Goal: Navigation & Orientation: Find specific page/section

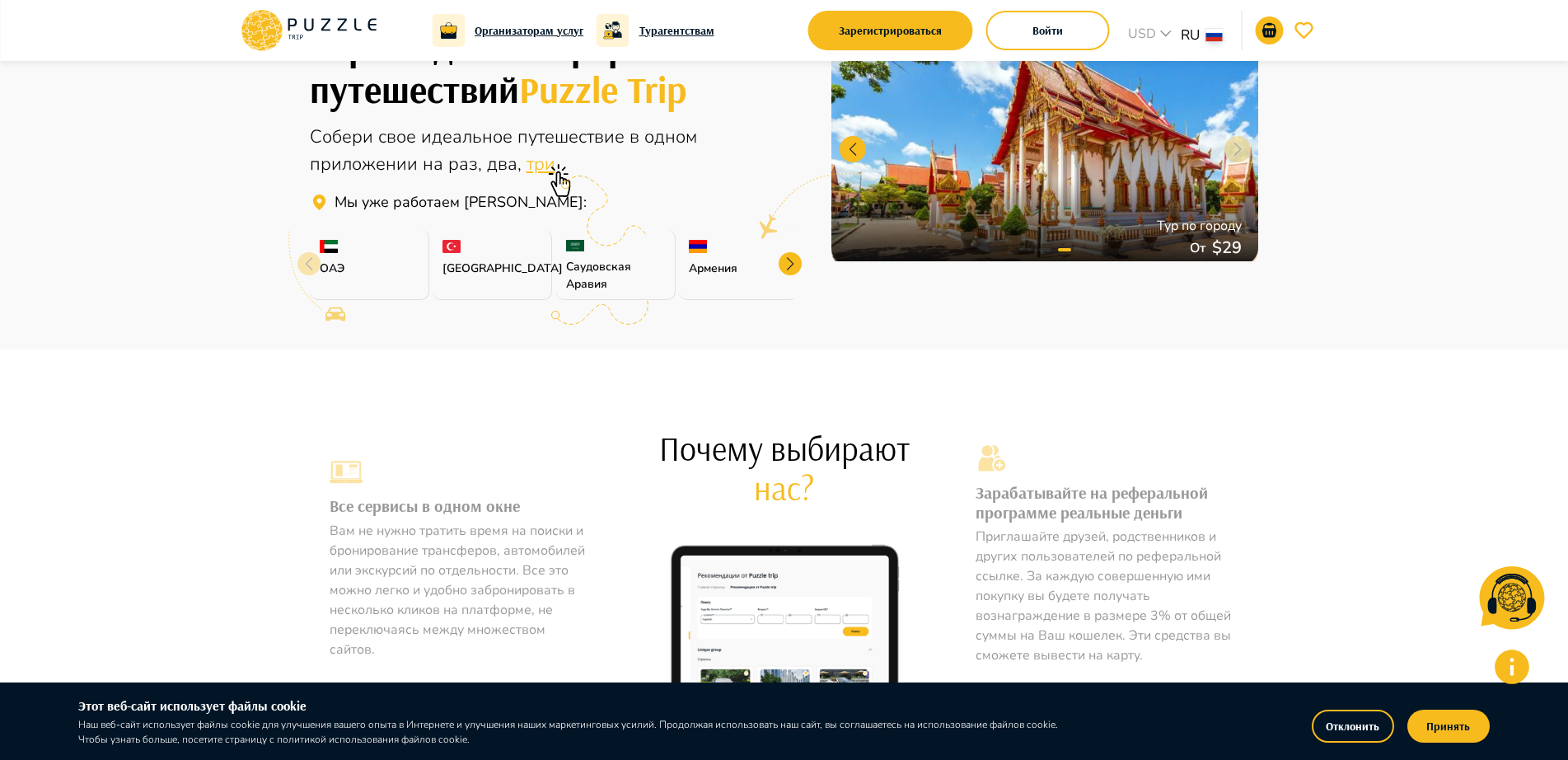
scroll to position [412, 0]
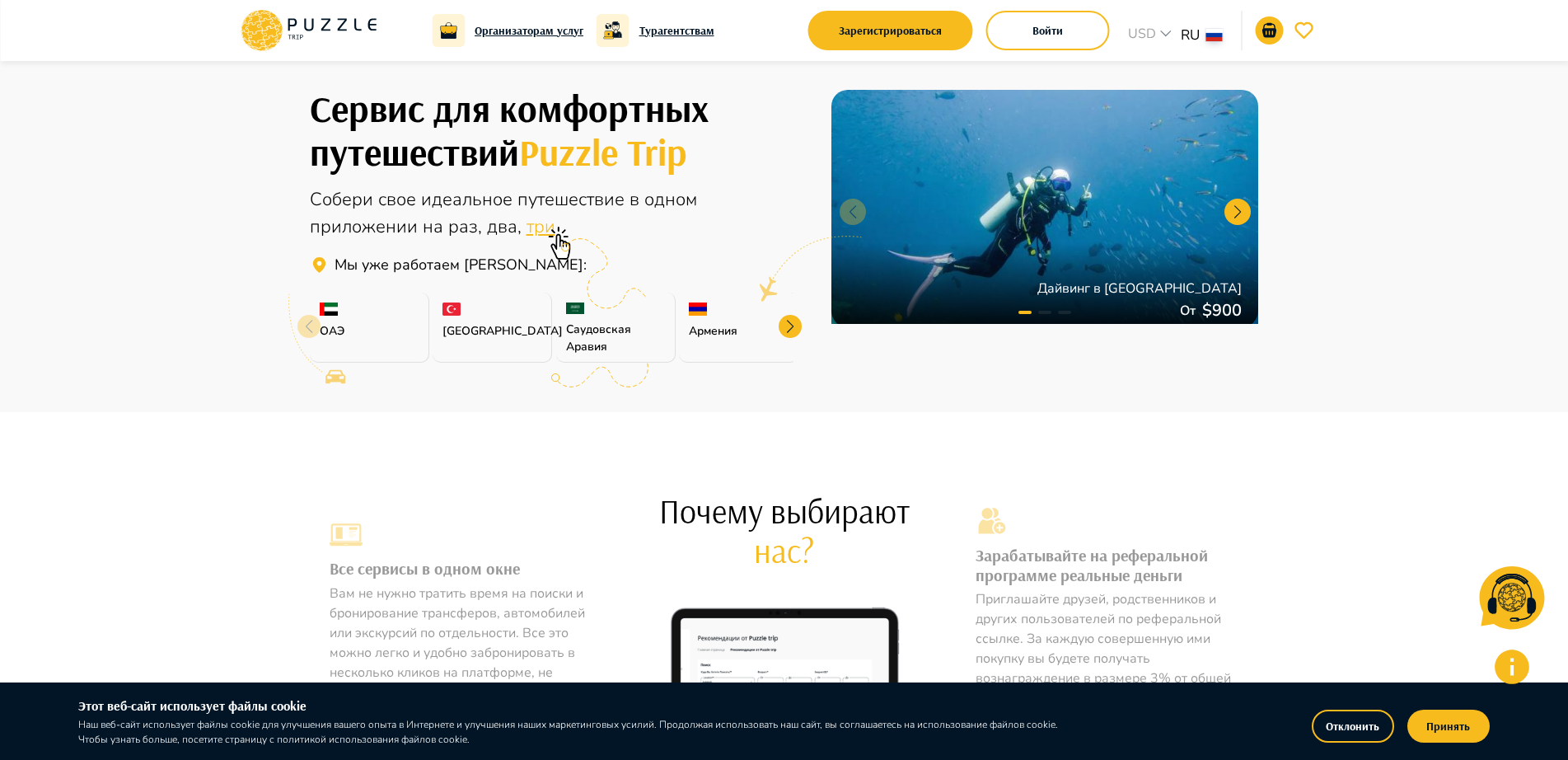
click at [645, 195] on span "одном" at bounding box center [671, 199] width 53 height 25
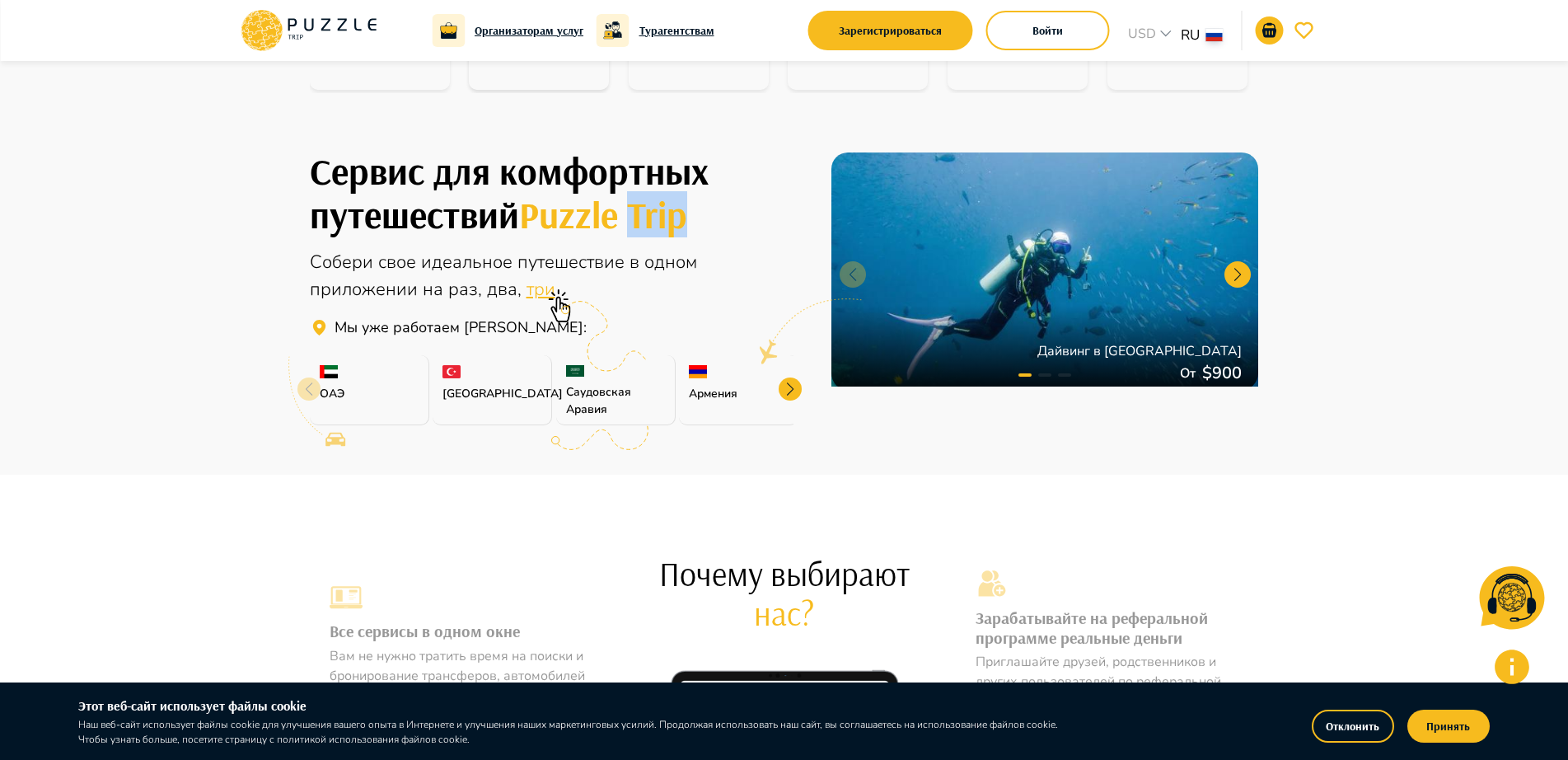
click at [645, 194] on div "Сервис для комфортных путешествий Puzzle Trip Собери свое идеальное путешествие…" at bounding box center [784, 272] width 988 height 312
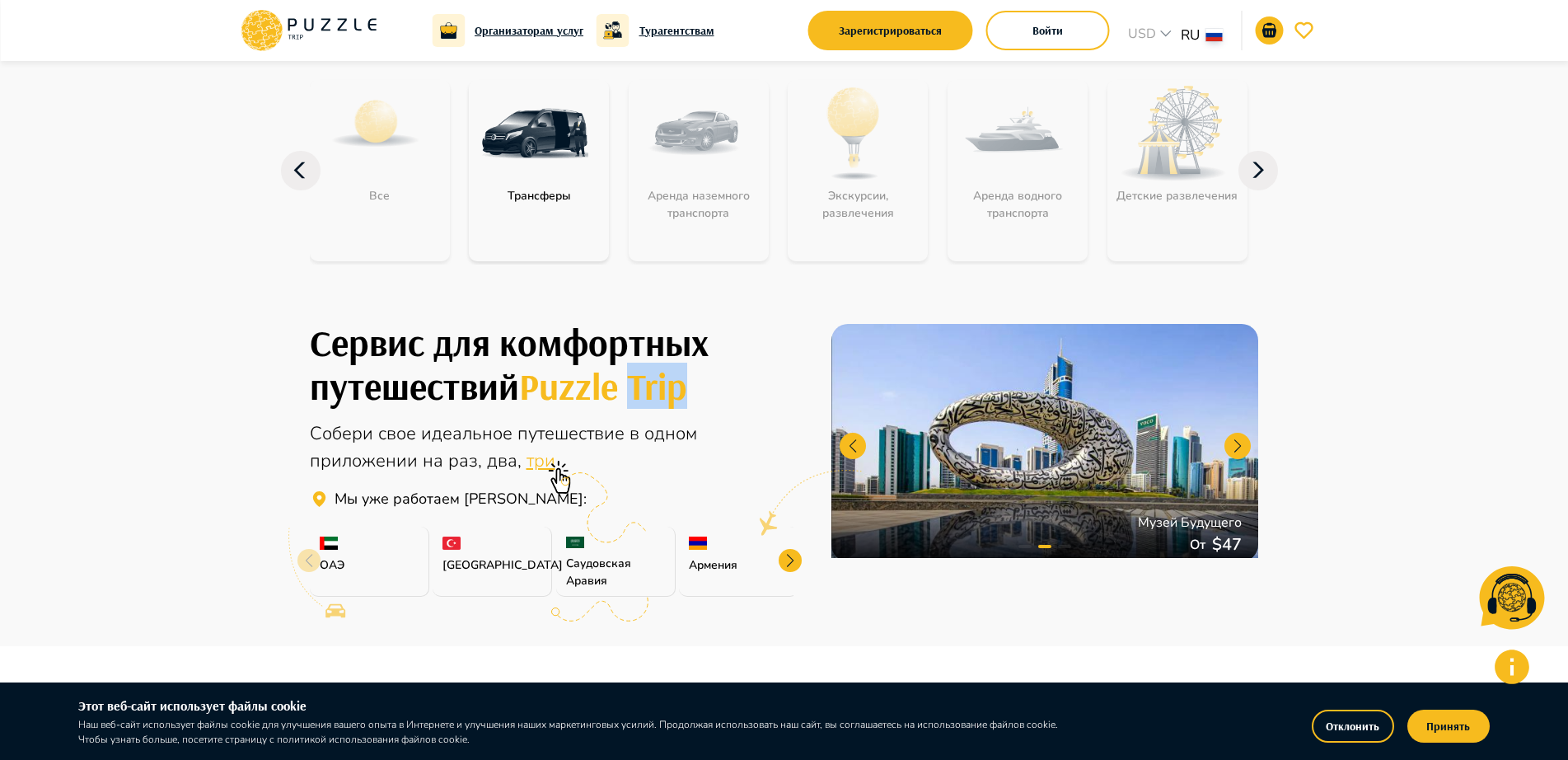
scroll to position [30, 0]
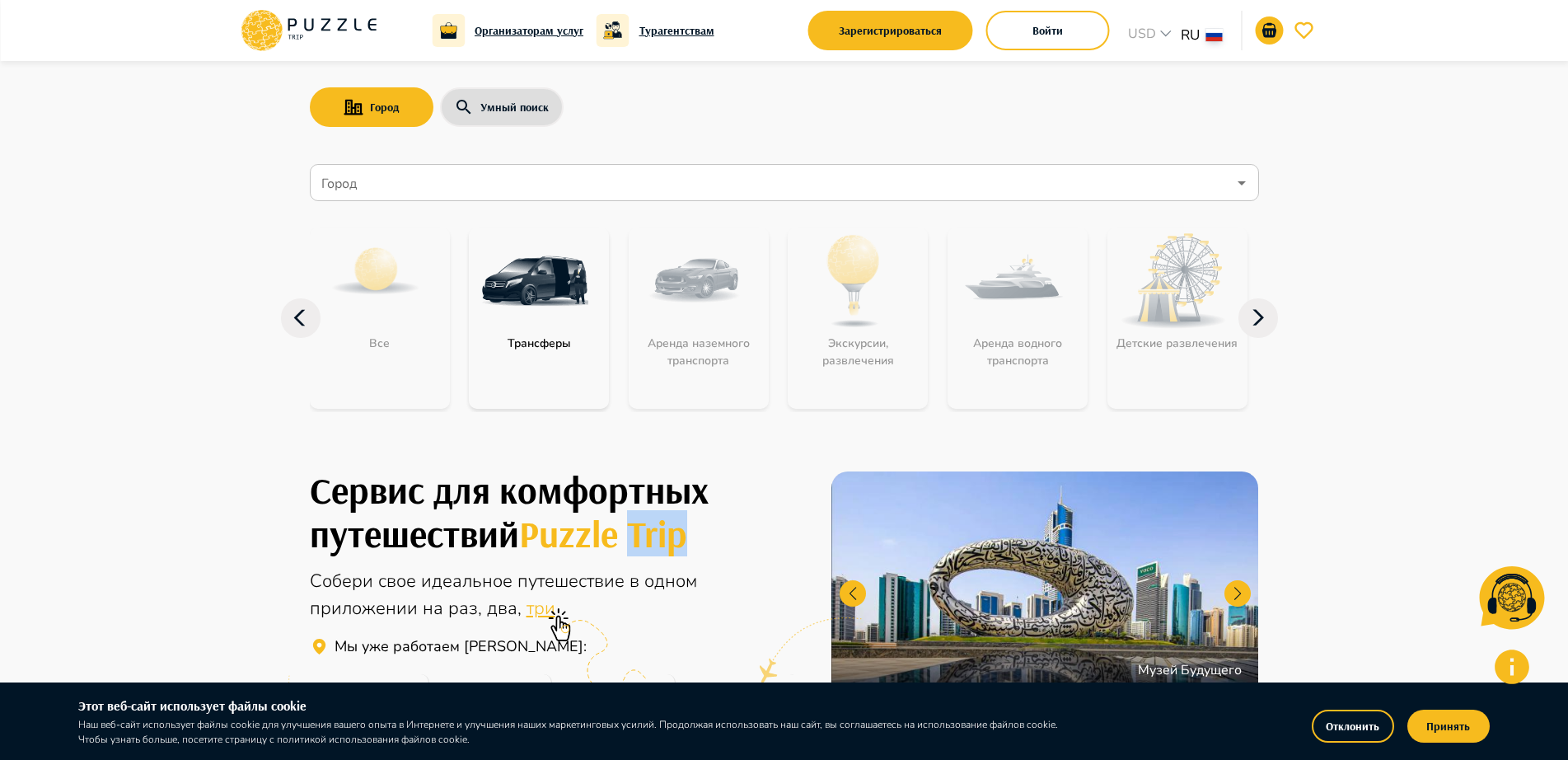
click at [645, 194] on nav "Город Город Все Трансферы Аренда наземного транспорта Экскурсии, развлечения Ар…" at bounding box center [785, 296] width 949 height 277
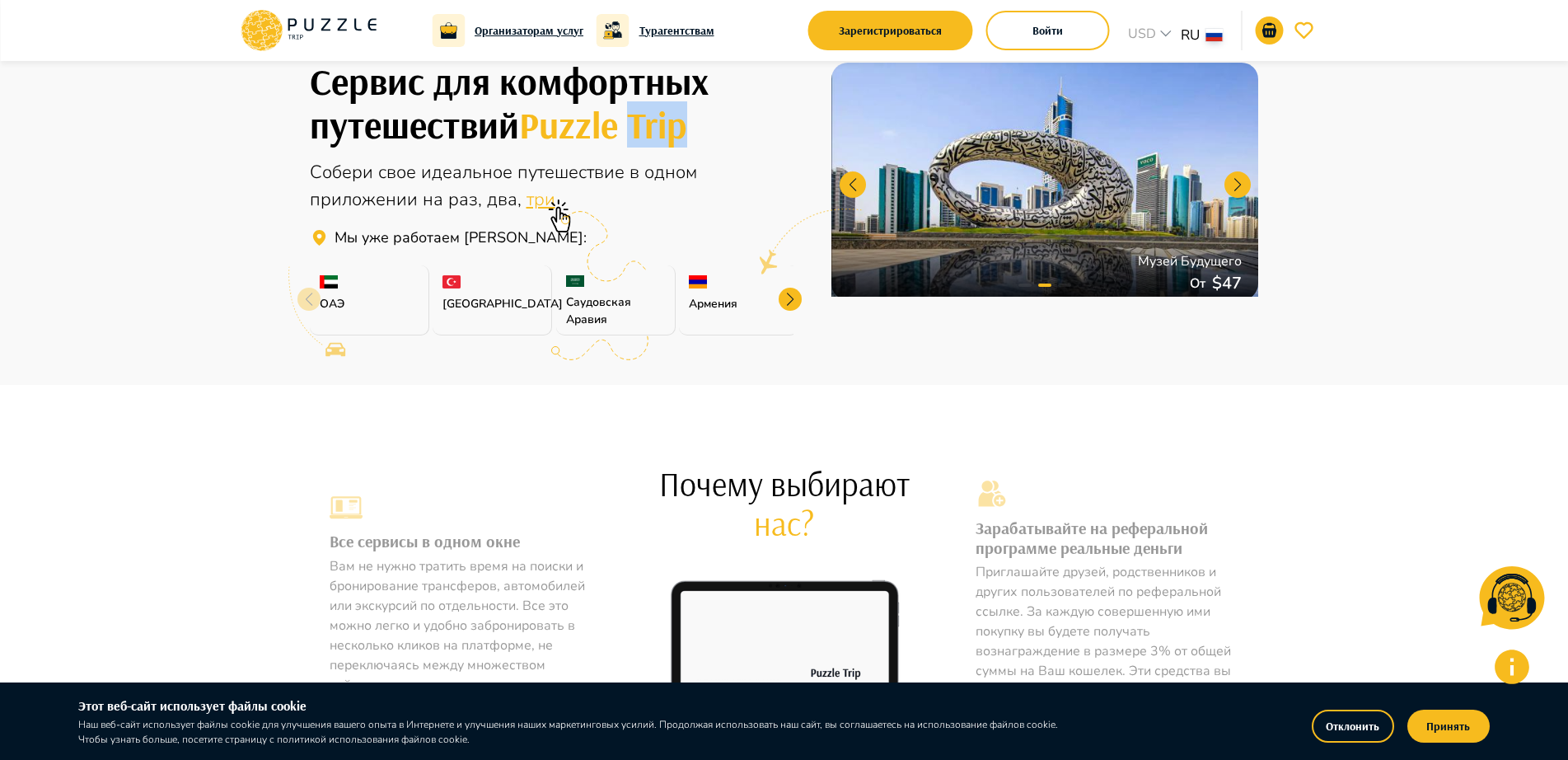
scroll to position [82, 0]
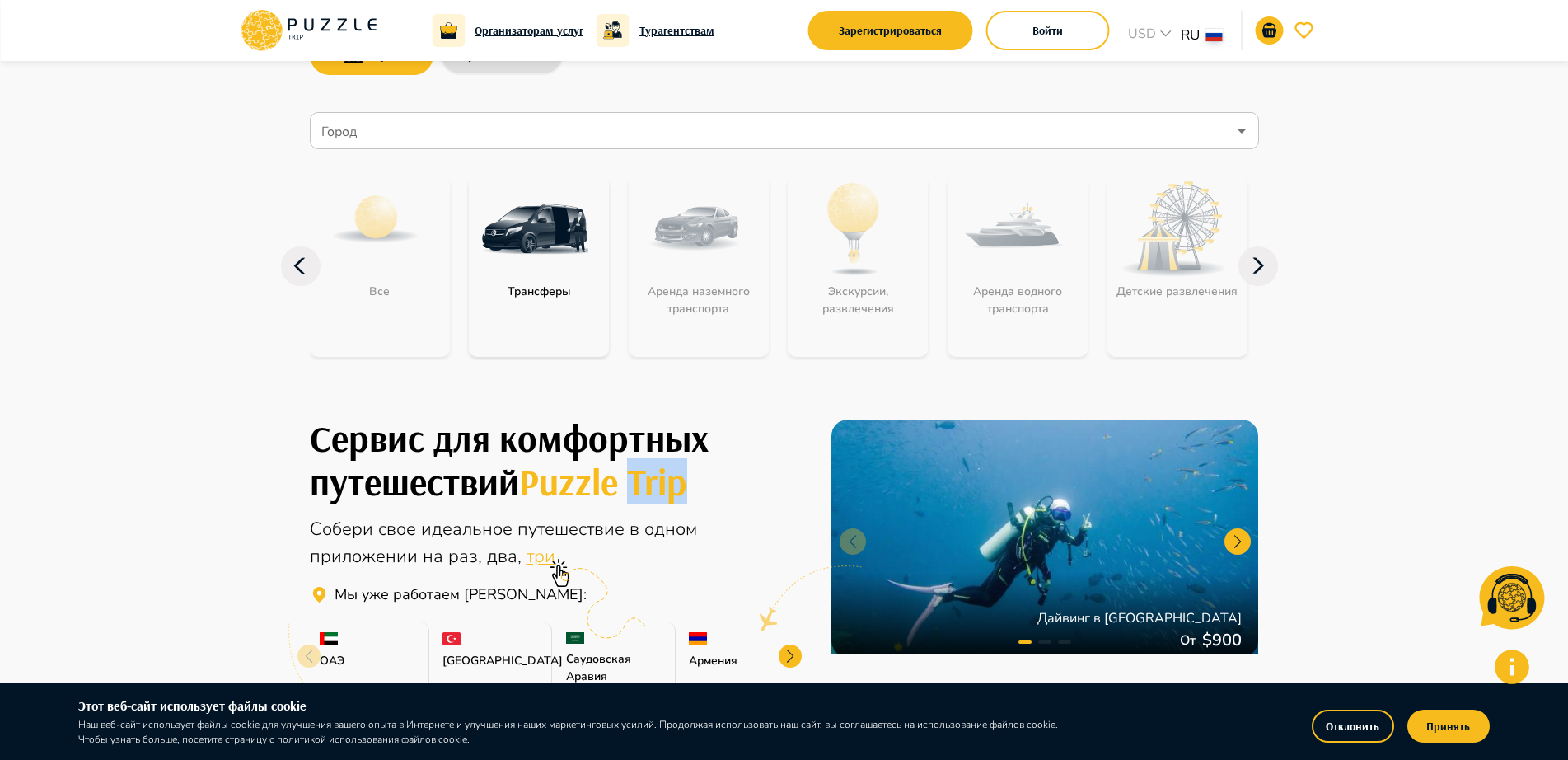
click at [1020, 268] on div "Аренда водного транспорта" at bounding box center [1018, 266] width 140 height 181
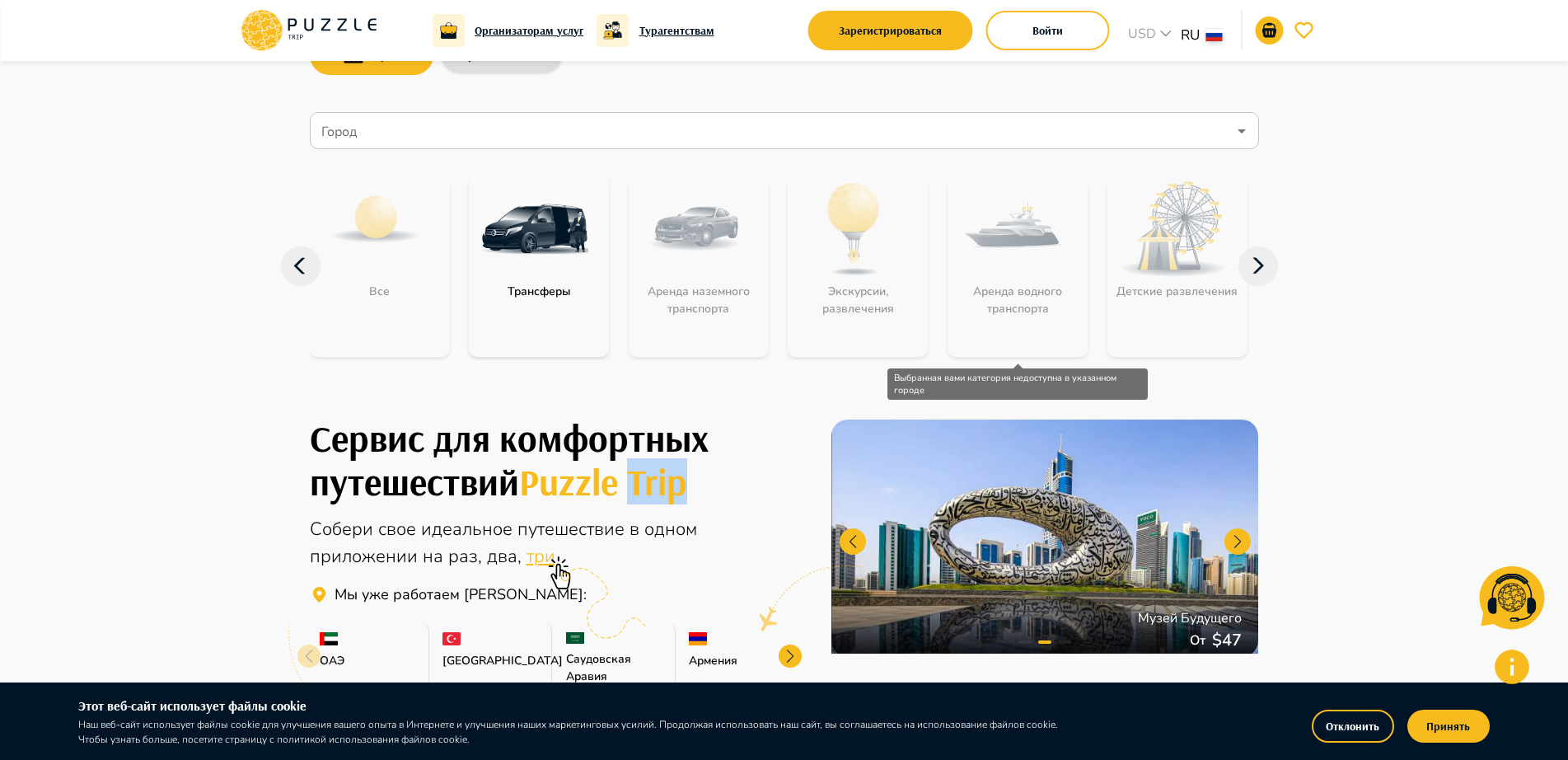
click at [990, 276] on div "Аренда водного транспорта" at bounding box center [1018, 266] width 140 height 181
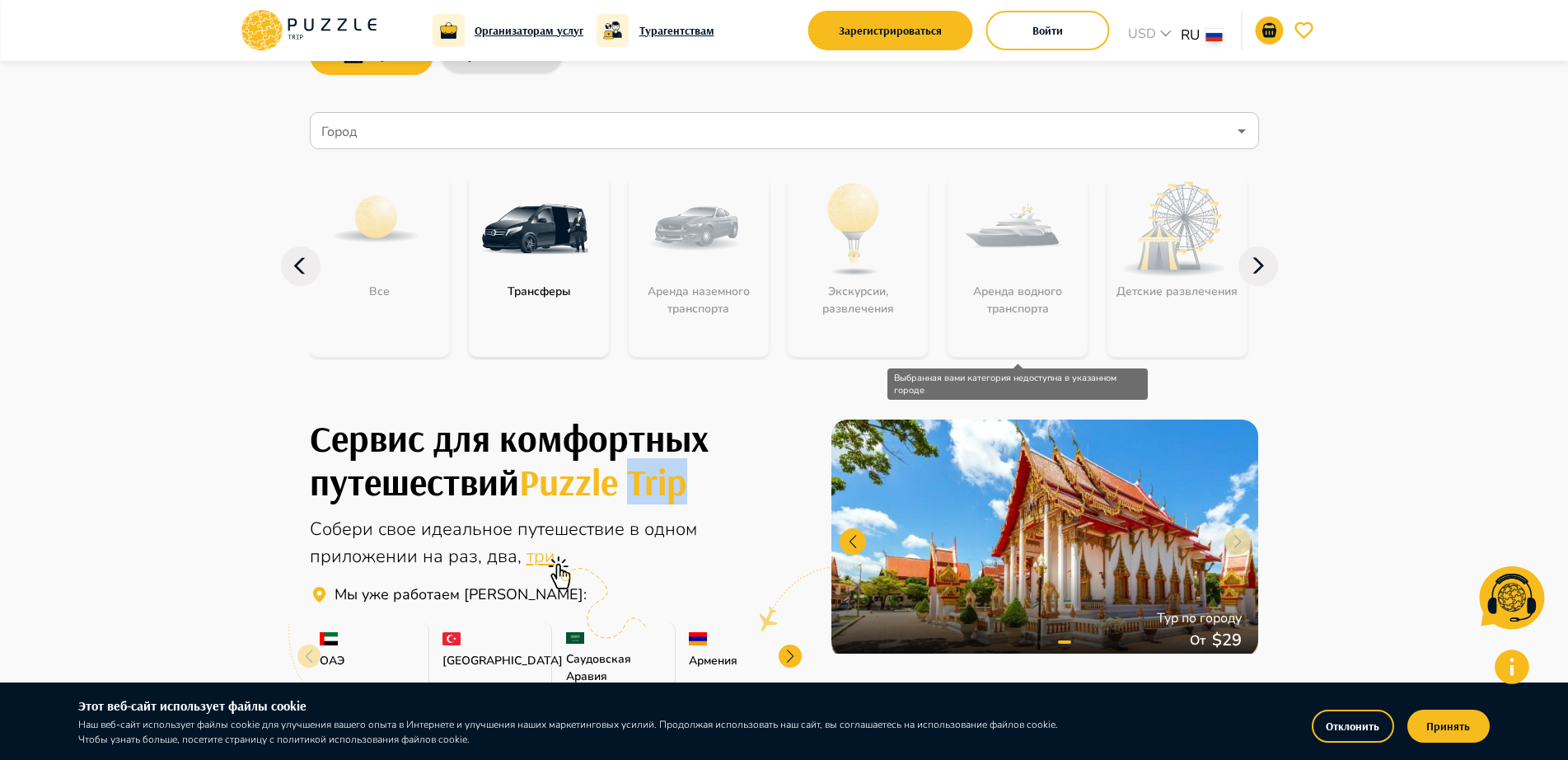
click at [1009, 277] on div "Аренда водного транспорта" at bounding box center [1018, 266] width 140 height 181
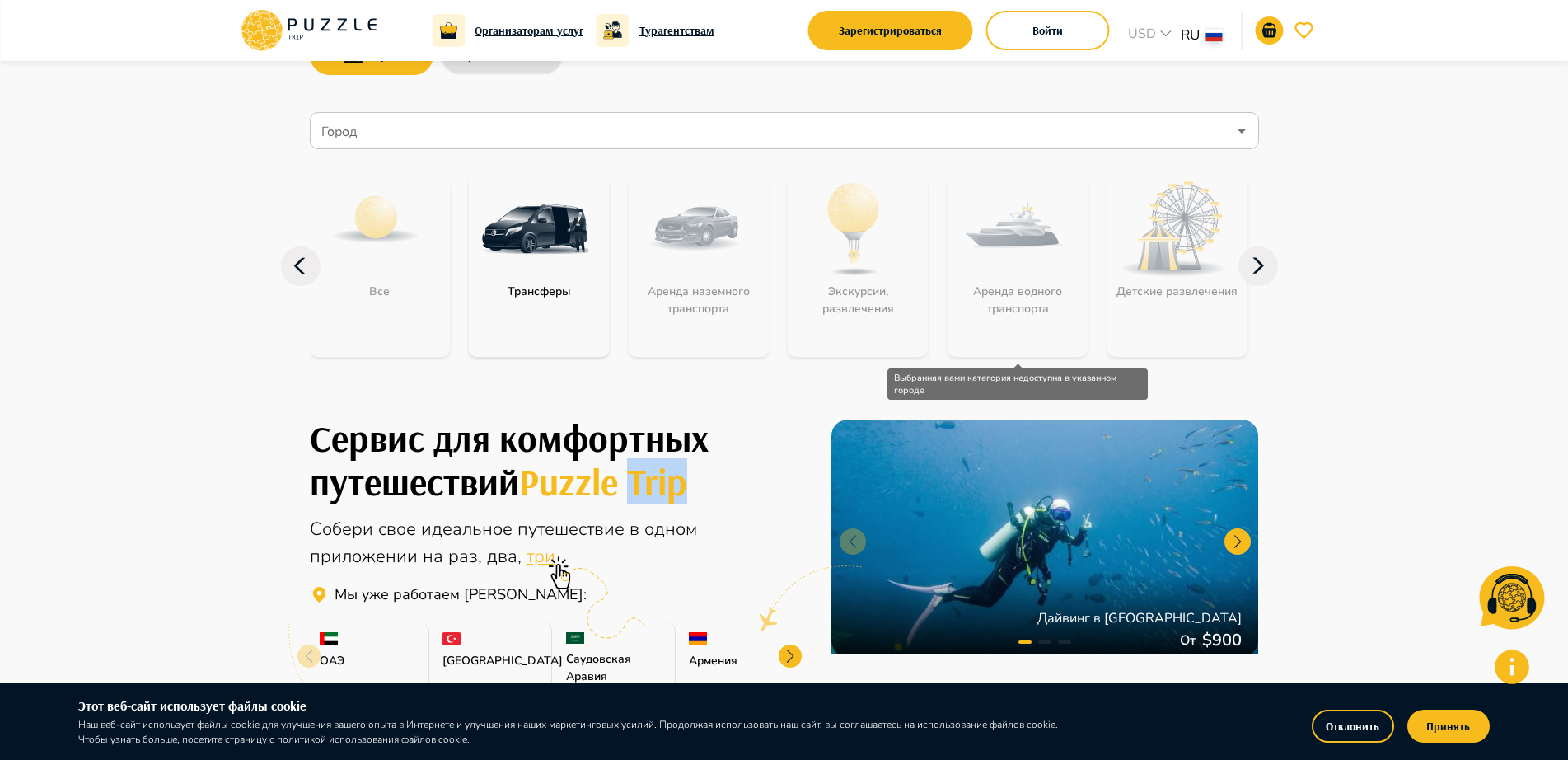
click at [1020, 274] on div "Аренда водного транспорта" at bounding box center [1018, 266] width 140 height 181
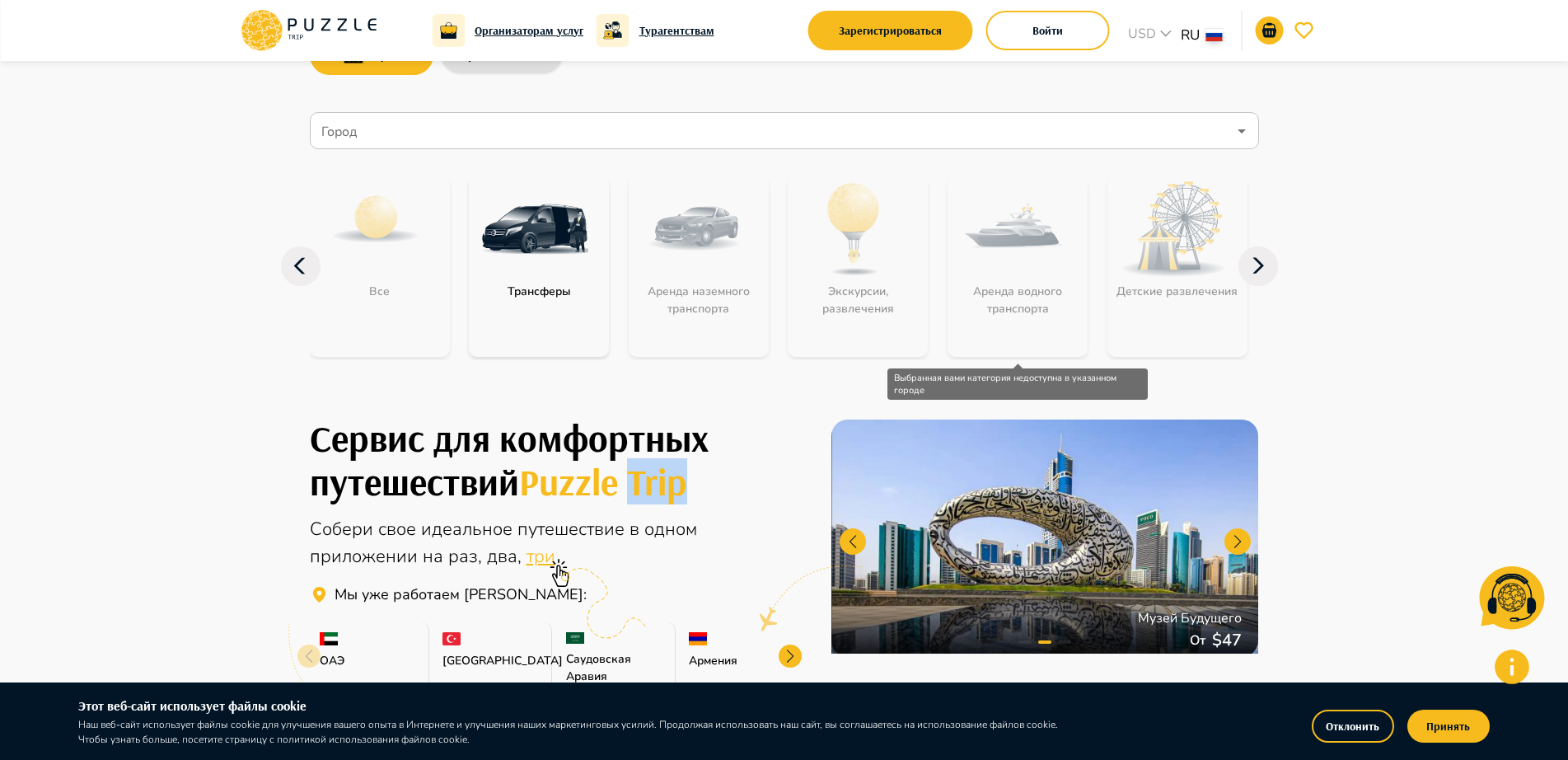
click at [1020, 274] on div "Аренда водного транспорта" at bounding box center [1018, 266] width 140 height 181
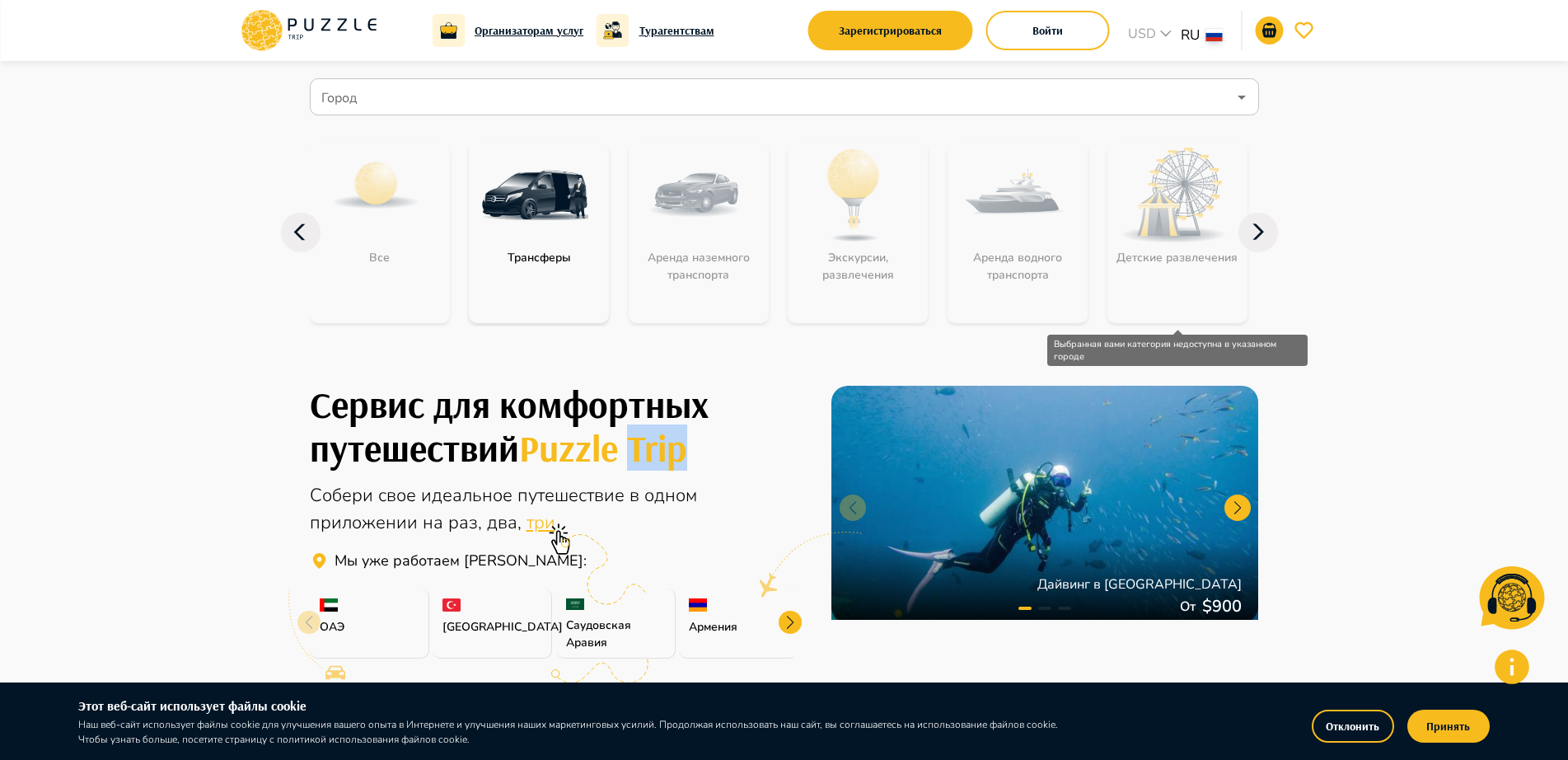
scroll to position [0, 0]
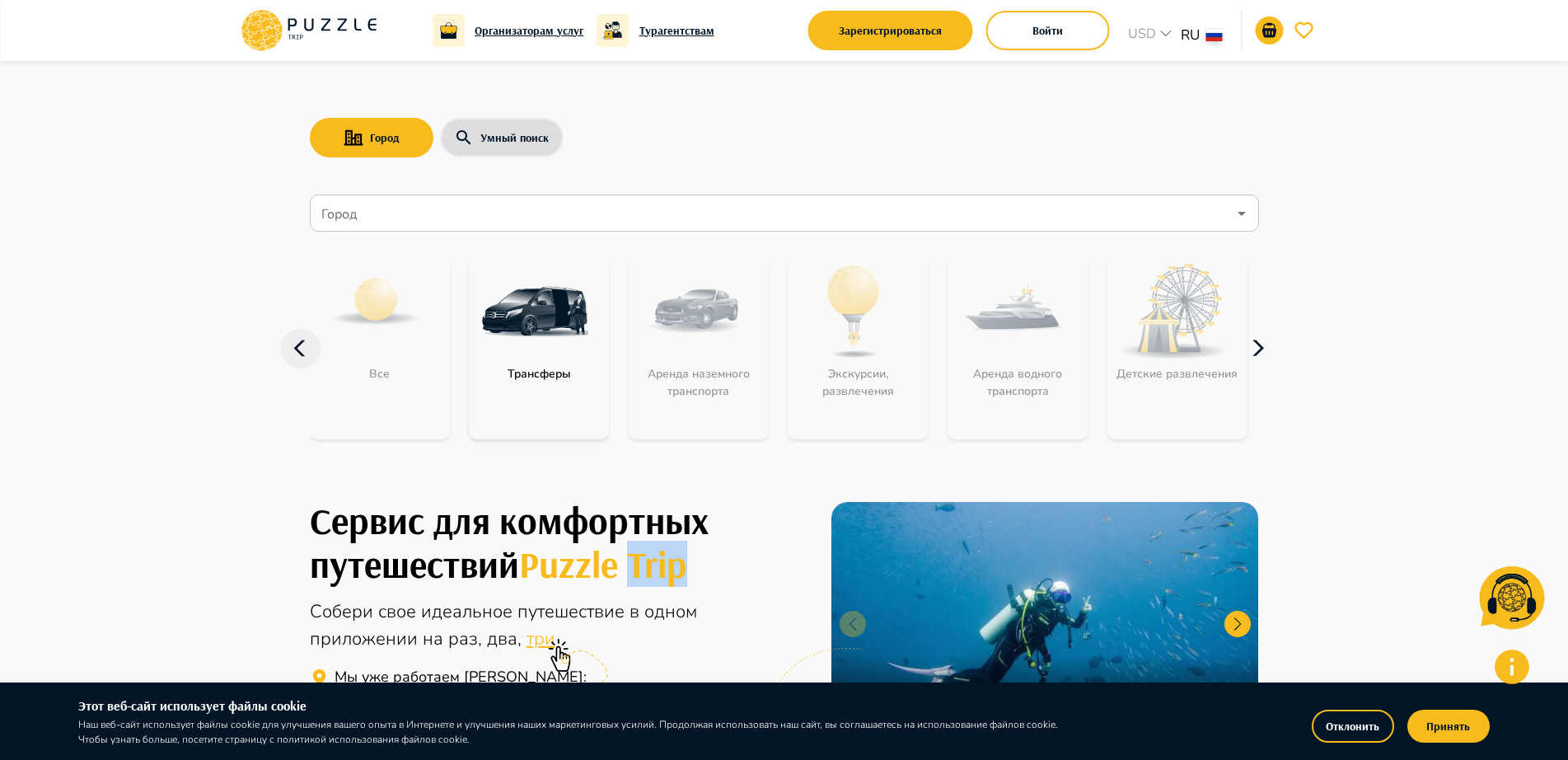
click at [1274, 359] on icon "button" at bounding box center [1258, 348] width 40 height 40
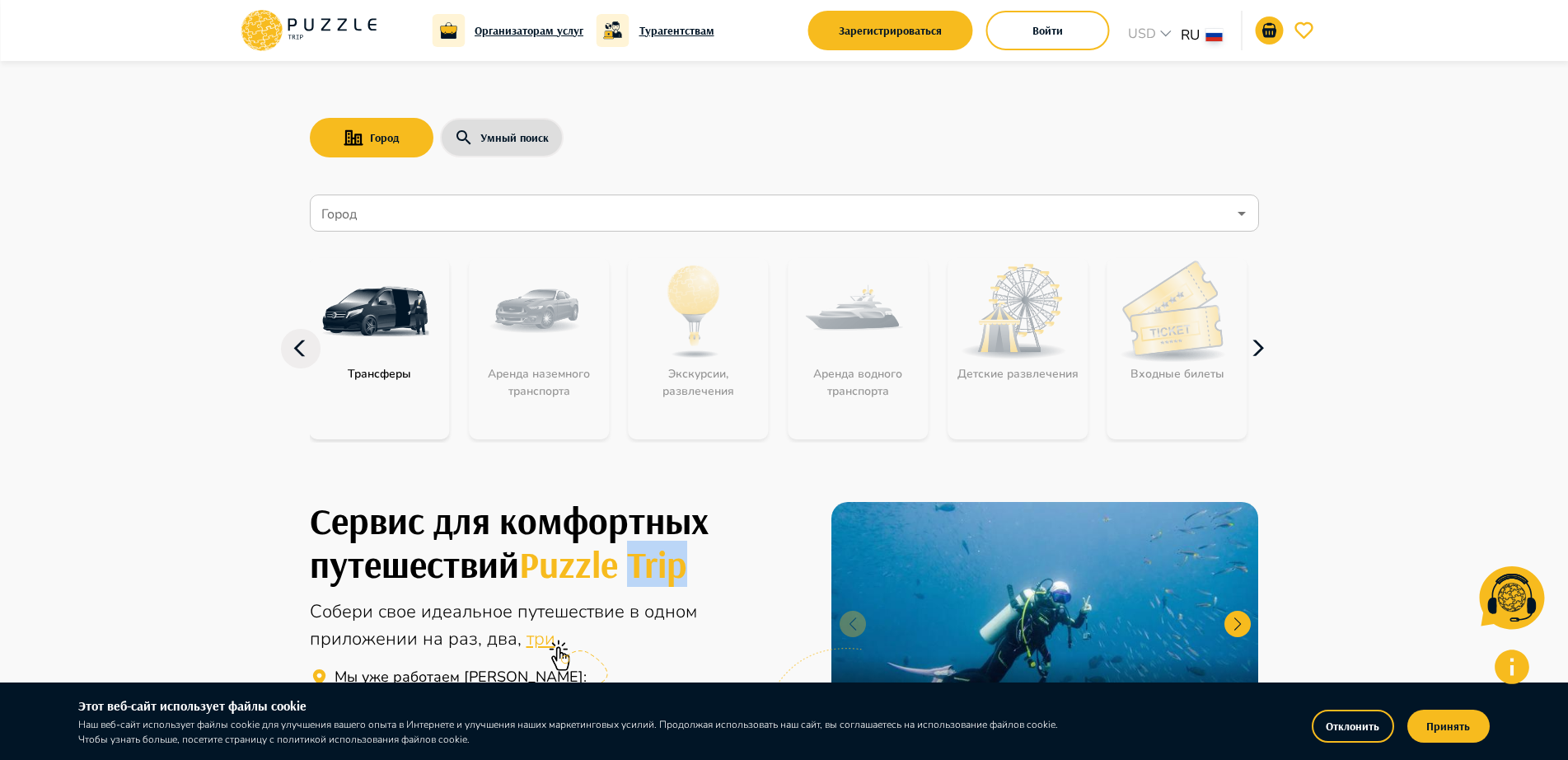
click at [1253, 354] on icon "button" at bounding box center [1258, 348] width 40 height 40
